Goal: Check status: Check status

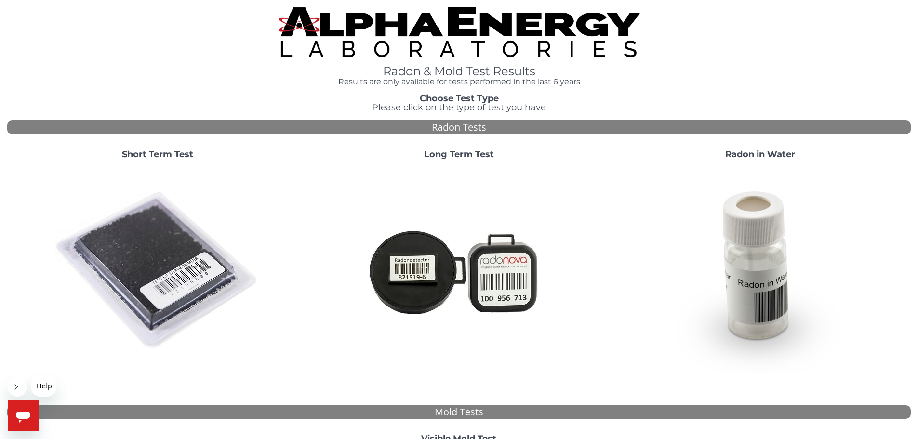
click at [156, 153] on strong "Short Term Test" at bounding box center [157, 154] width 71 height 11
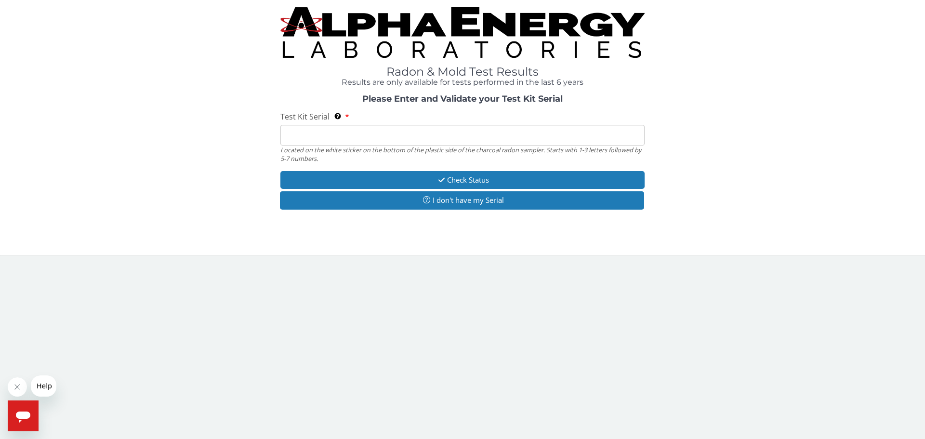
click at [348, 139] on input "Test Kit Serial Located on the white sticker on the bottom of the plastic side …" at bounding box center [462, 135] width 364 height 21
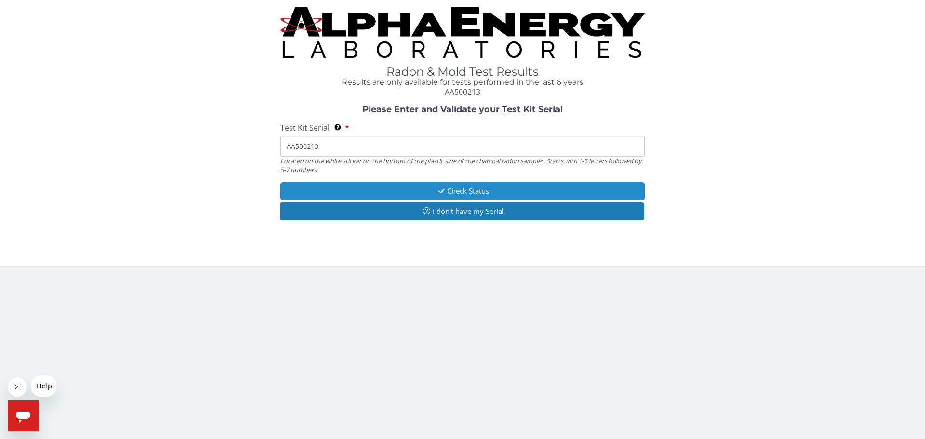
type input "AA500213"
click at [454, 188] on button "Check Status" at bounding box center [462, 191] width 364 height 18
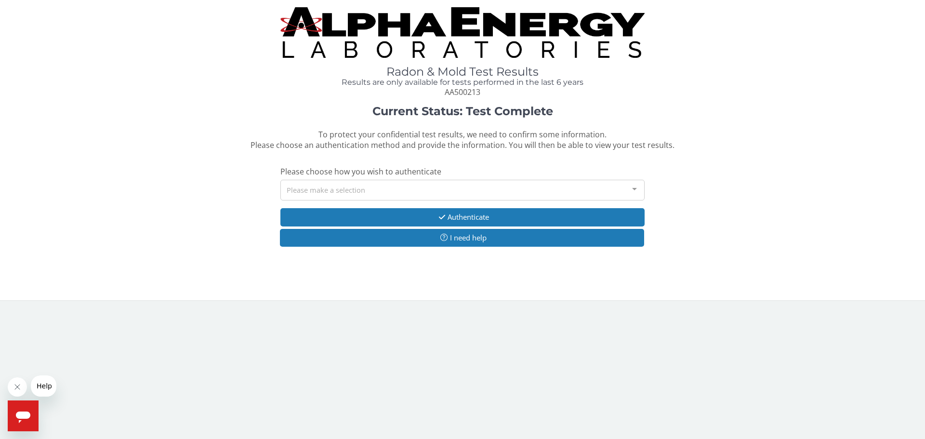
click at [496, 187] on div "Please make a selection" at bounding box center [462, 190] width 364 height 21
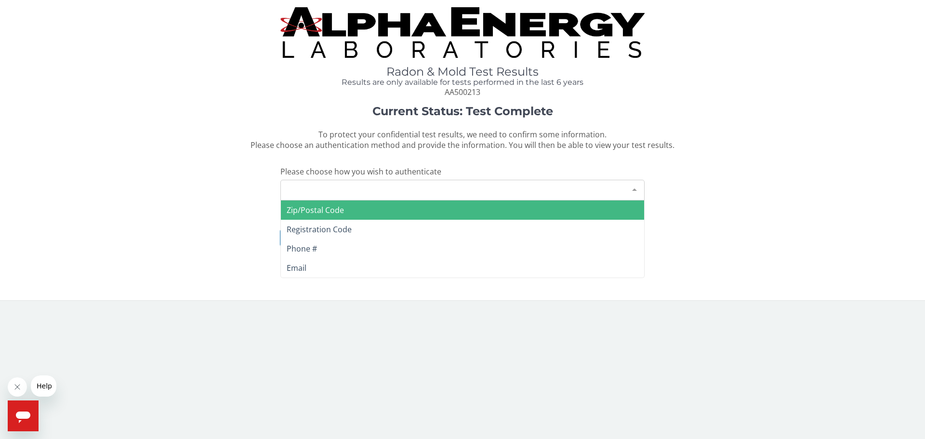
click at [346, 203] on span "Zip/Postal Code" at bounding box center [462, 209] width 363 height 19
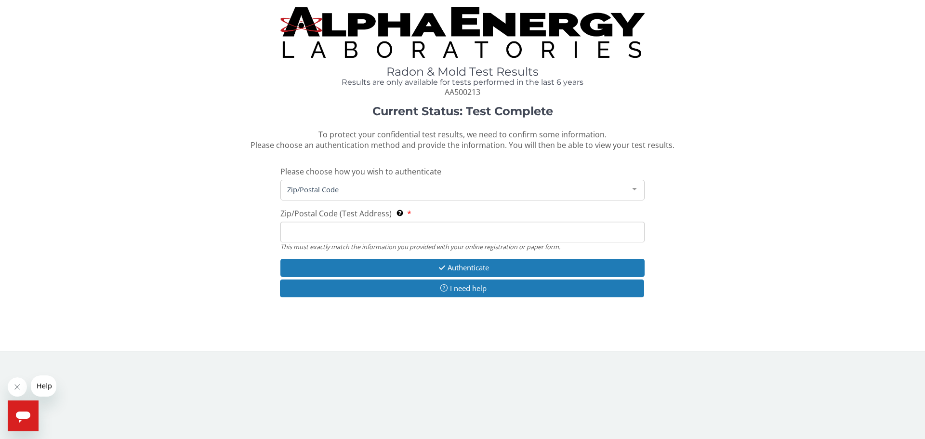
click at [338, 232] on input "Zip/Postal Code (Test Address) This must exactly match the information you prov…" at bounding box center [462, 232] width 364 height 21
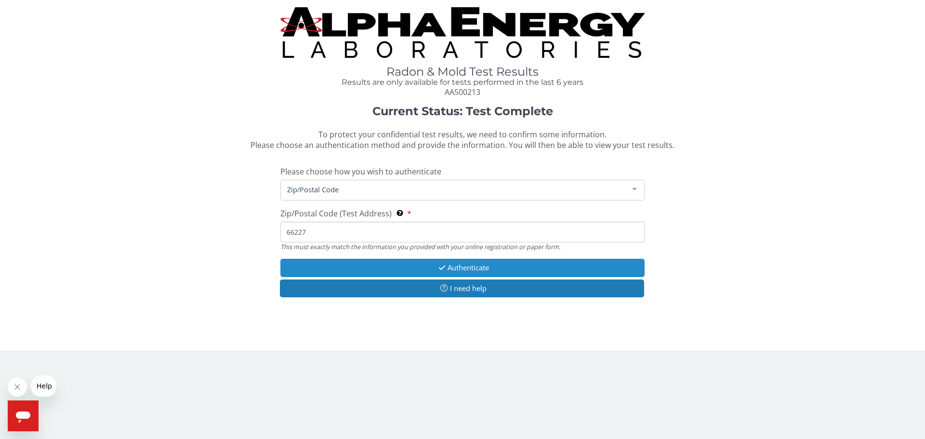
type input "66227"
click at [434, 269] on button "Authenticate" at bounding box center [462, 268] width 364 height 18
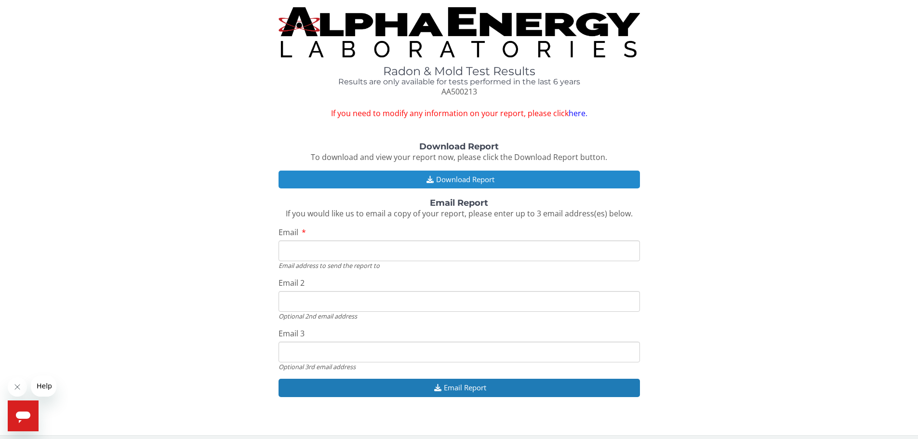
click at [467, 182] on button "Download Report" at bounding box center [459, 180] width 361 height 18
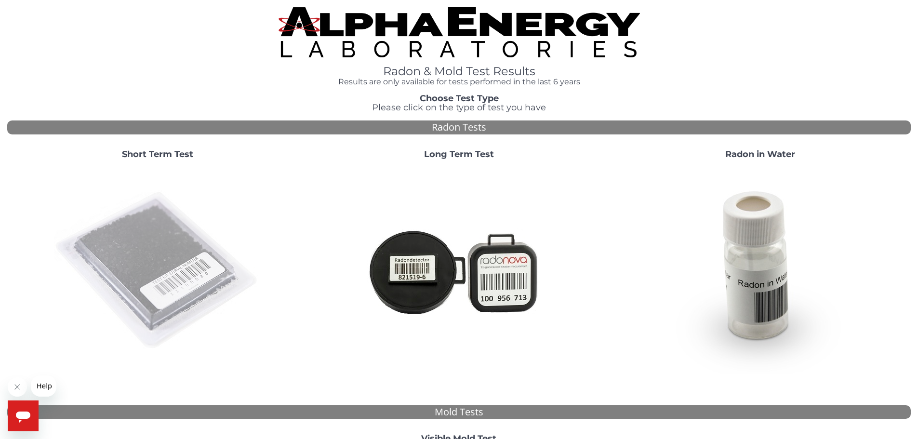
click at [206, 250] on img at bounding box center [157, 270] width 207 height 207
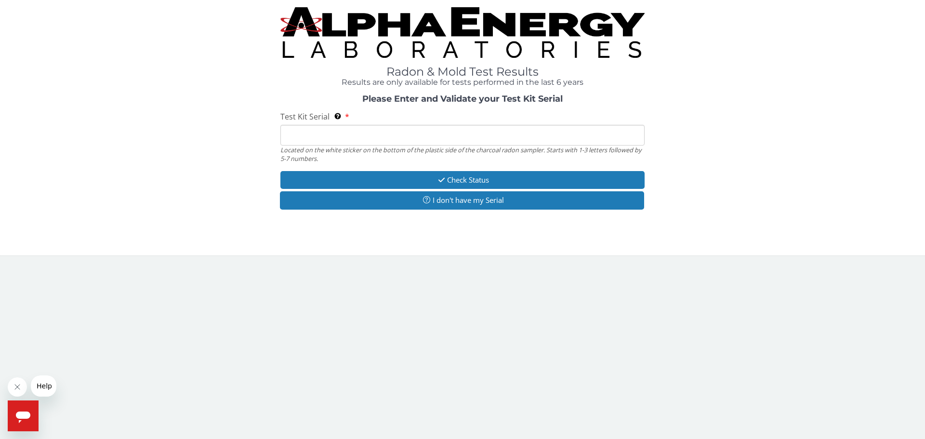
click at [302, 133] on input "Test Kit Serial Located on the white sticker on the bottom of the plastic side …" at bounding box center [462, 135] width 364 height 21
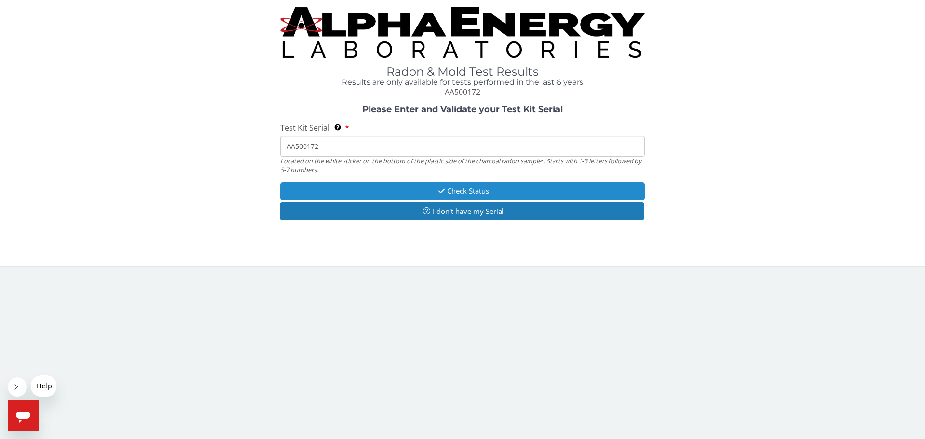
type input "AA500172"
click at [483, 188] on button "Check Status" at bounding box center [462, 191] width 364 height 18
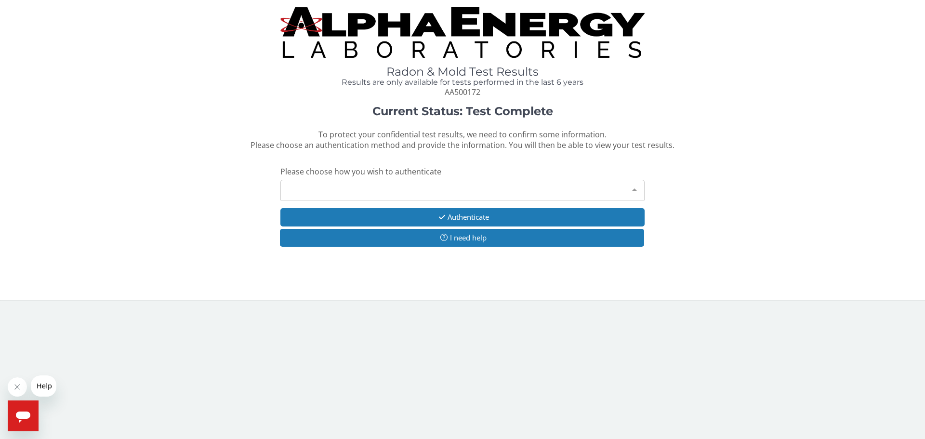
click at [483, 188] on div "Please make a selection" at bounding box center [462, 190] width 364 height 21
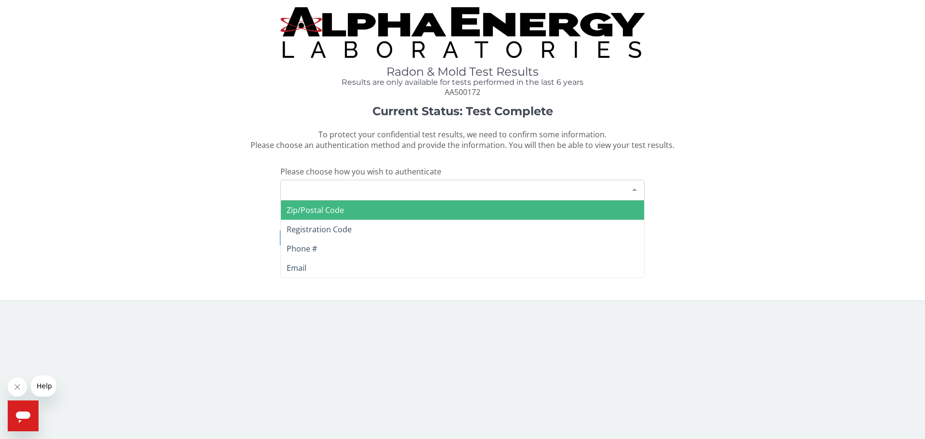
click at [458, 208] on span "Zip/Postal Code" at bounding box center [462, 209] width 363 height 19
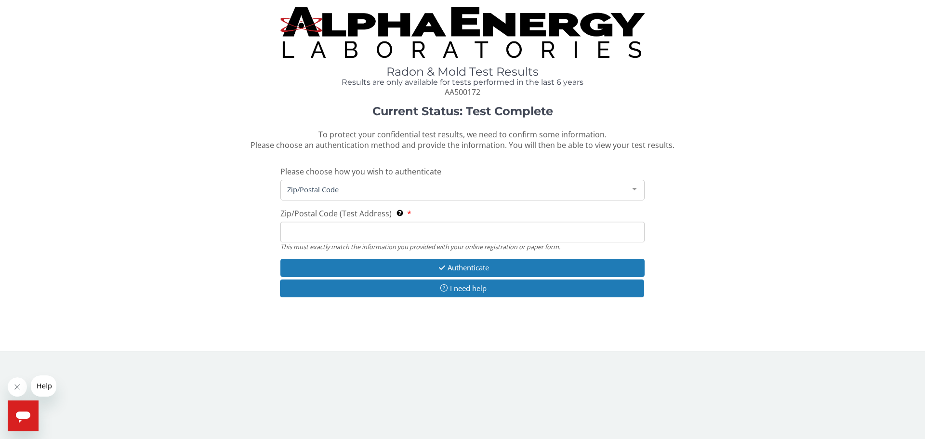
click at [456, 226] on input "Zip/Postal Code (Test Address) This must exactly match the information you prov…" at bounding box center [462, 232] width 364 height 21
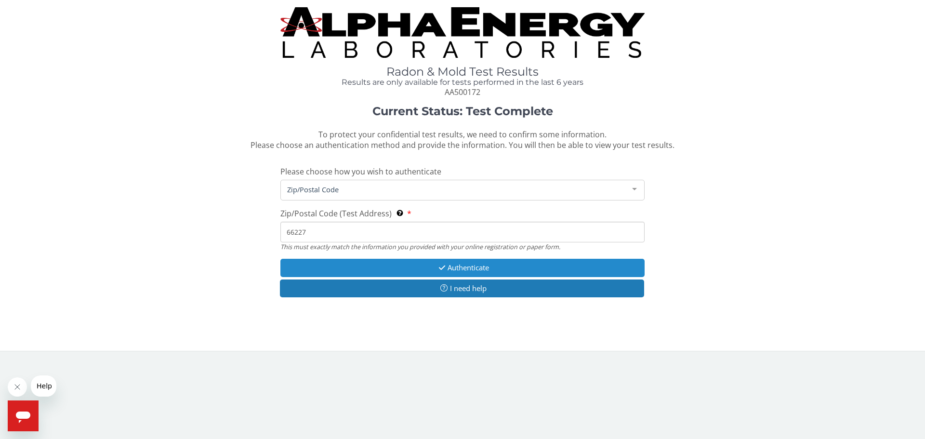
type input "66227"
click at [510, 267] on button "Authenticate" at bounding box center [462, 268] width 364 height 18
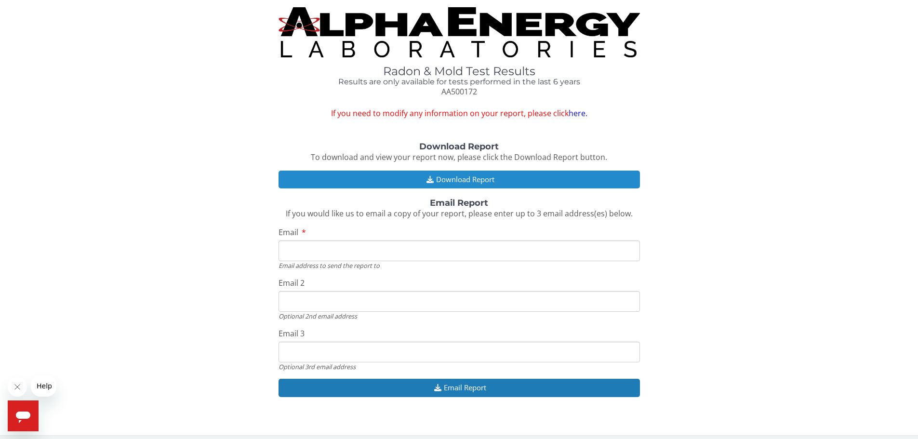
click at [490, 177] on button "Download Report" at bounding box center [459, 180] width 361 height 18
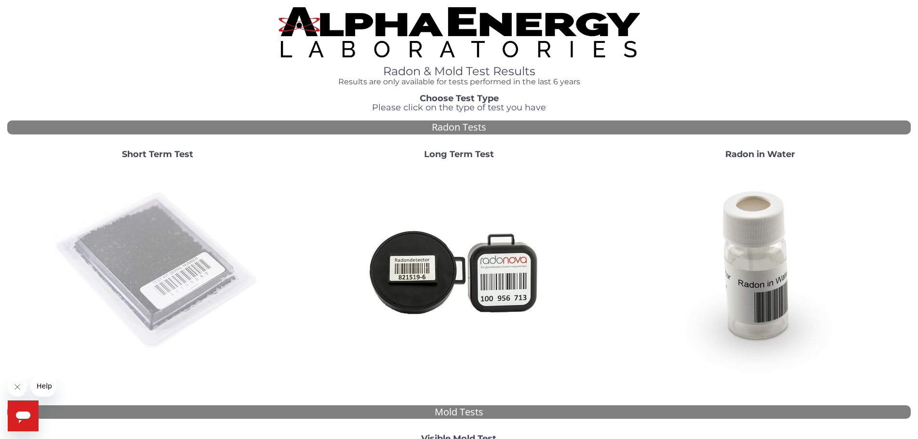
click at [123, 237] on img at bounding box center [157, 270] width 207 height 207
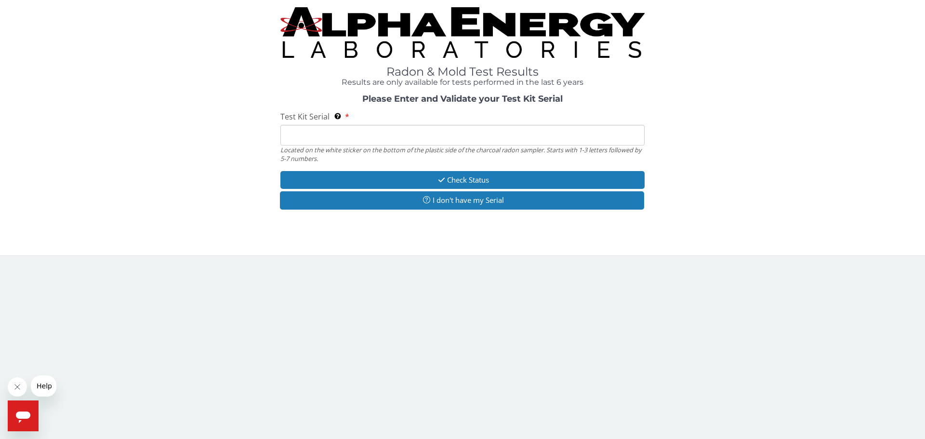
click at [307, 141] on input "Test Kit Serial Located on the white sticker on the bottom of the plastic side …" at bounding box center [462, 135] width 364 height 21
type input "AA500213"
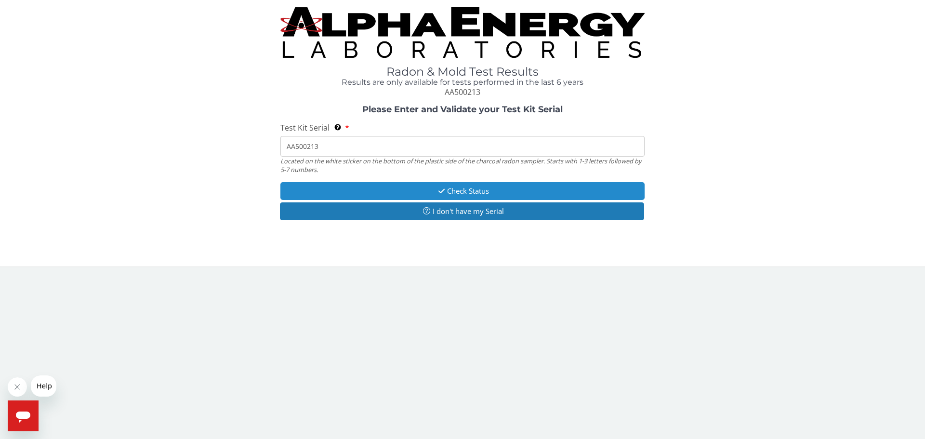
click at [404, 194] on button "Check Status" at bounding box center [462, 191] width 364 height 18
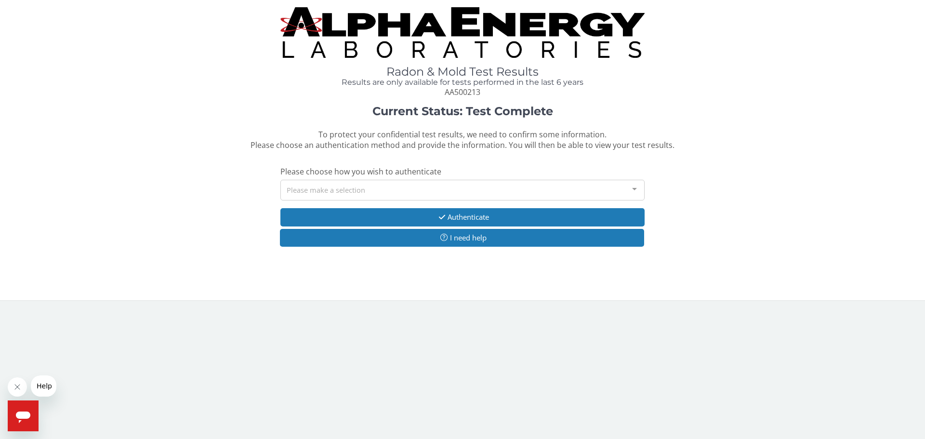
click at [375, 188] on div "Please make a selection" at bounding box center [462, 190] width 364 height 21
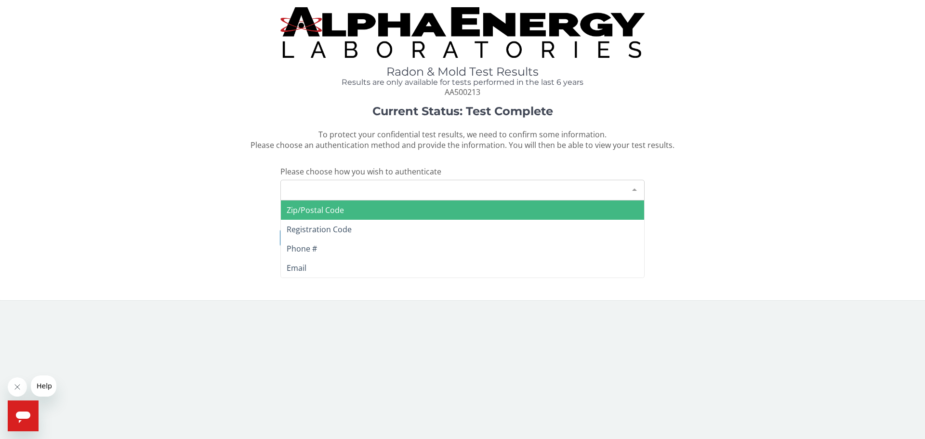
click at [348, 211] on span "Zip/Postal Code" at bounding box center [462, 209] width 363 height 19
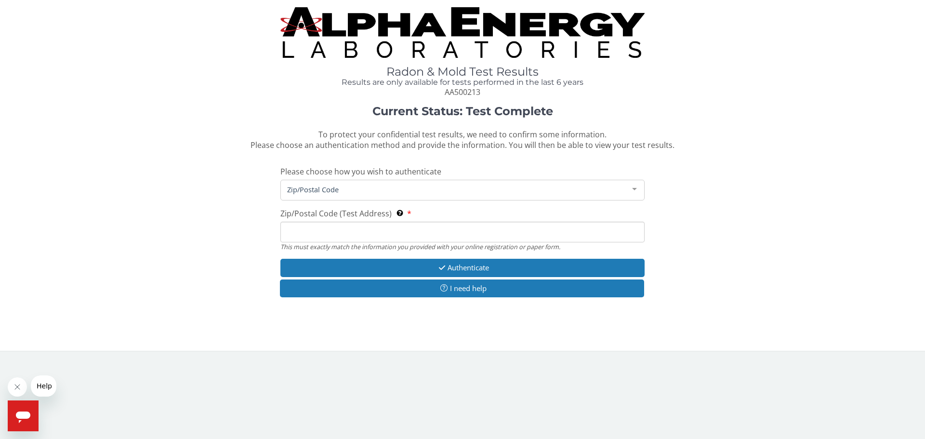
click at [346, 235] on input "Zip/Postal Code (Test Address) This must exactly match the information you prov…" at bounding box center [462, 232] width 364 height 21
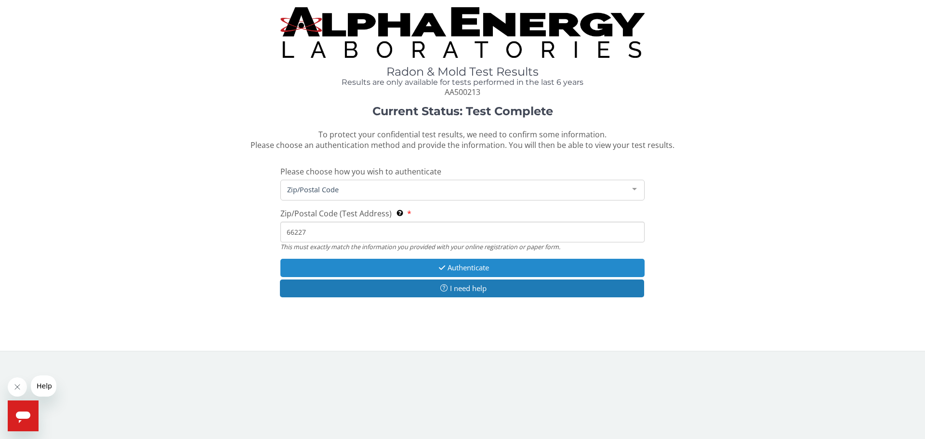
type input "66227"
click at [470, 270] on button "Authenticate" at bounding box center [462, 268] width 364 height 18
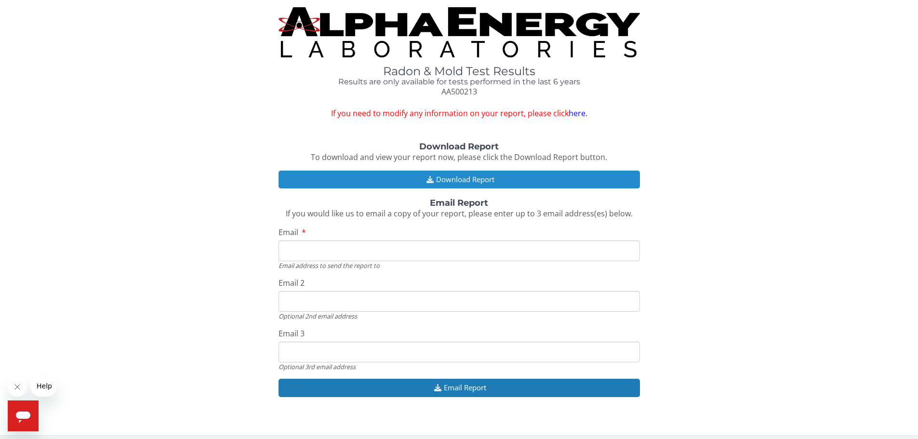
click at [486, 177] on button "Download Report" at bounding box center [459, 180] width 361 height 18
